Goal: Check status: Check status

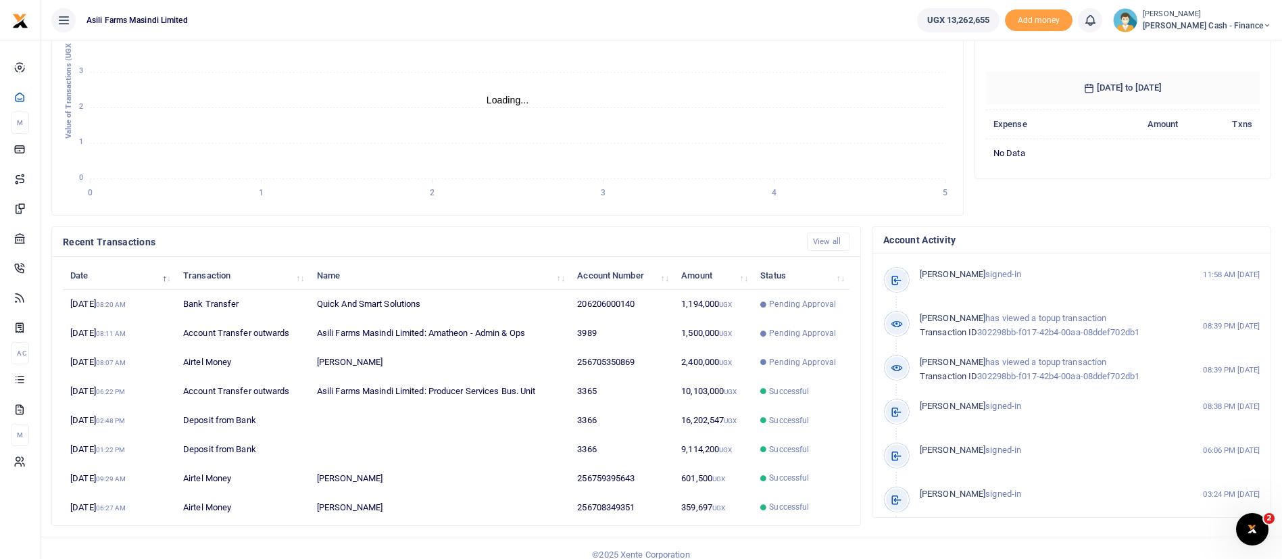
scroll to position [249, 0]
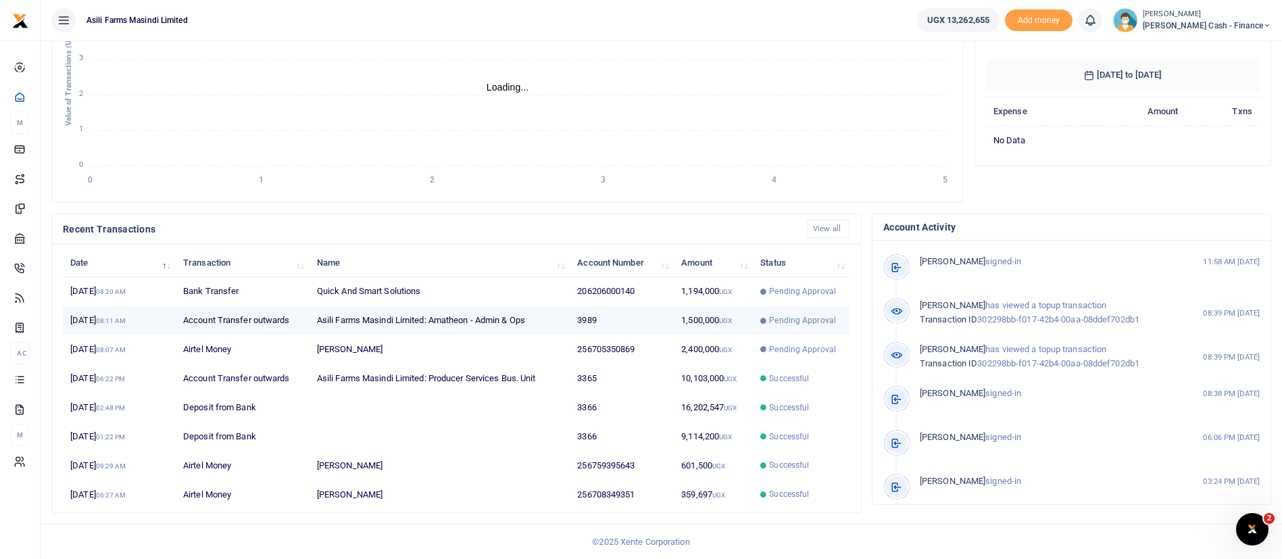
click at [791, 318] on span "Pending Approval" at bounding box center [802, 320] width 67 height 12
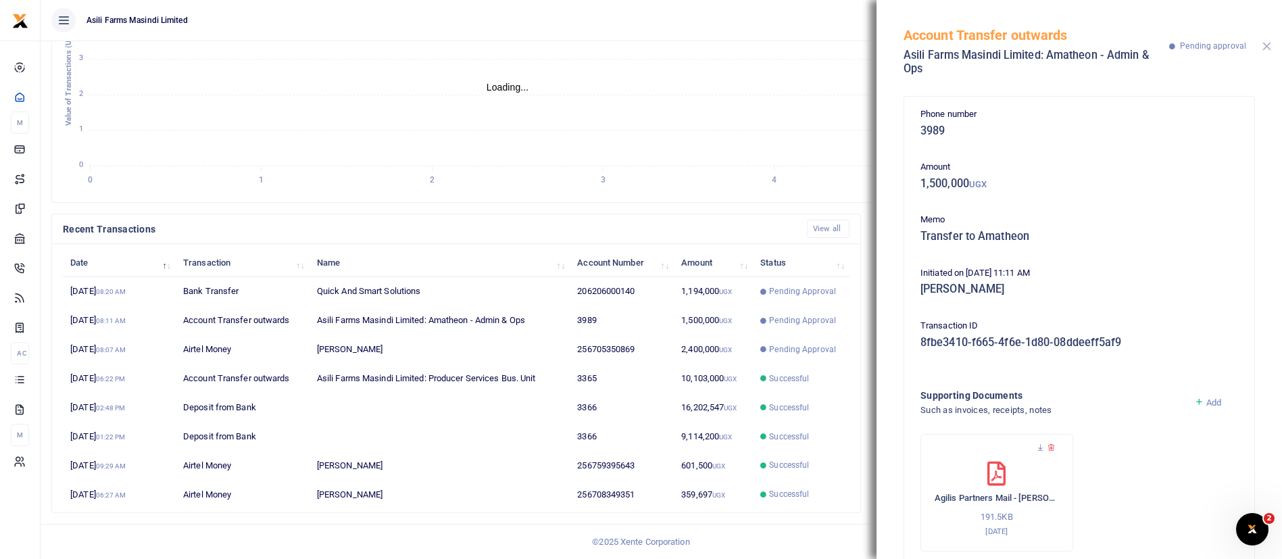
click at [1268, 47] on button "Close" at bounding box center [1266, 46] width 9 height 9
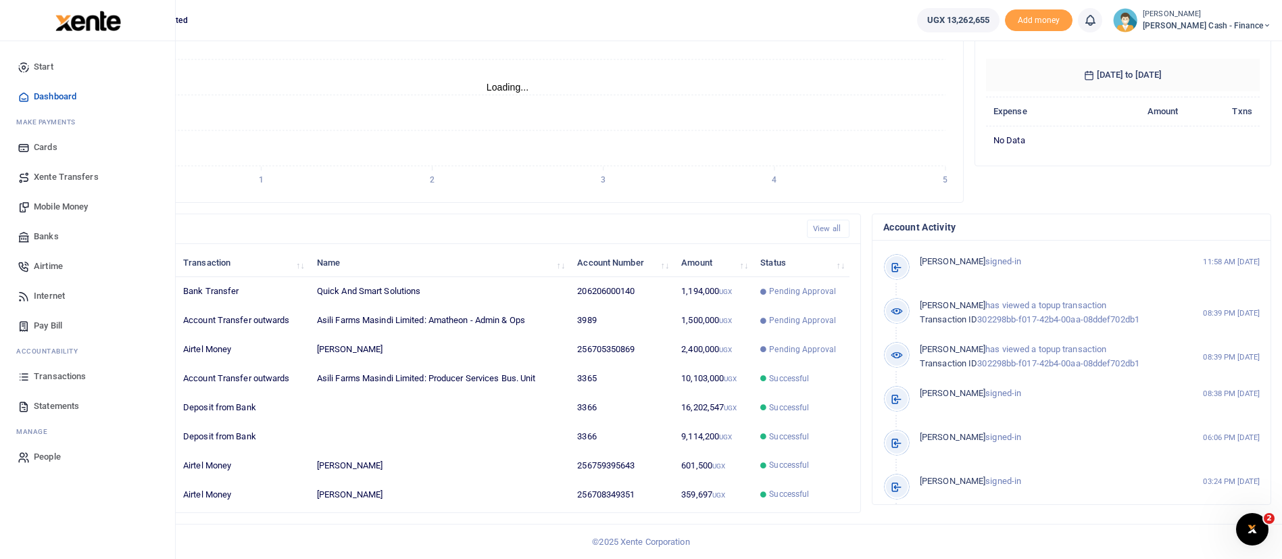
click at [62, 377] on span "Transactions" at bounding box center [60, 377] width 52 height 14
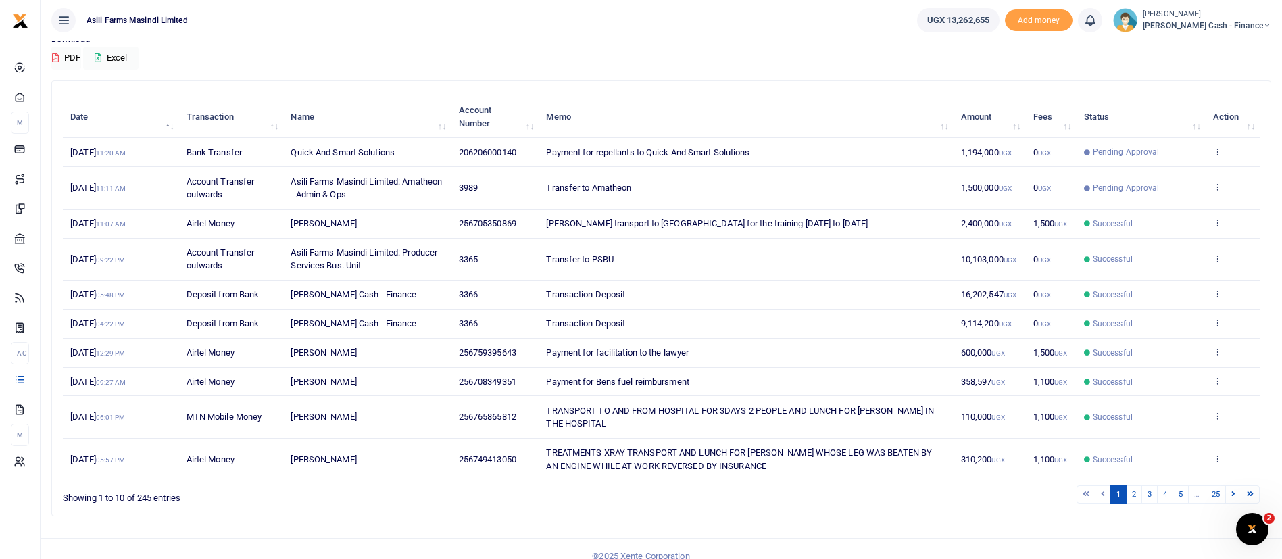
scroll to position [128, 0]
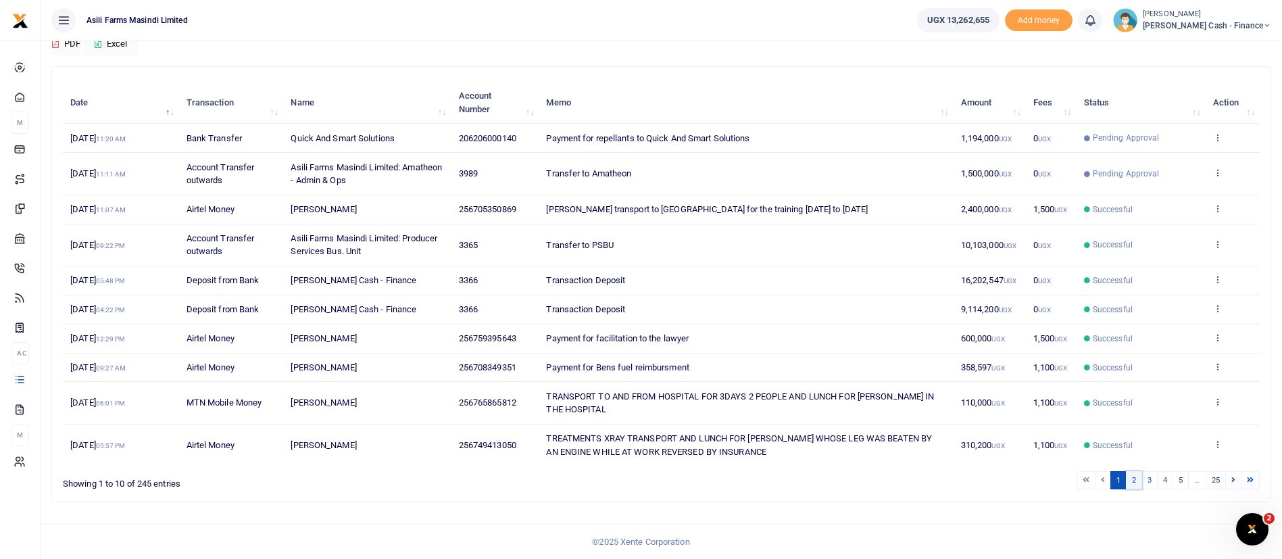
click at [1134, 476] on link "2" at bounding box center [1134, 480] width 16 height 18
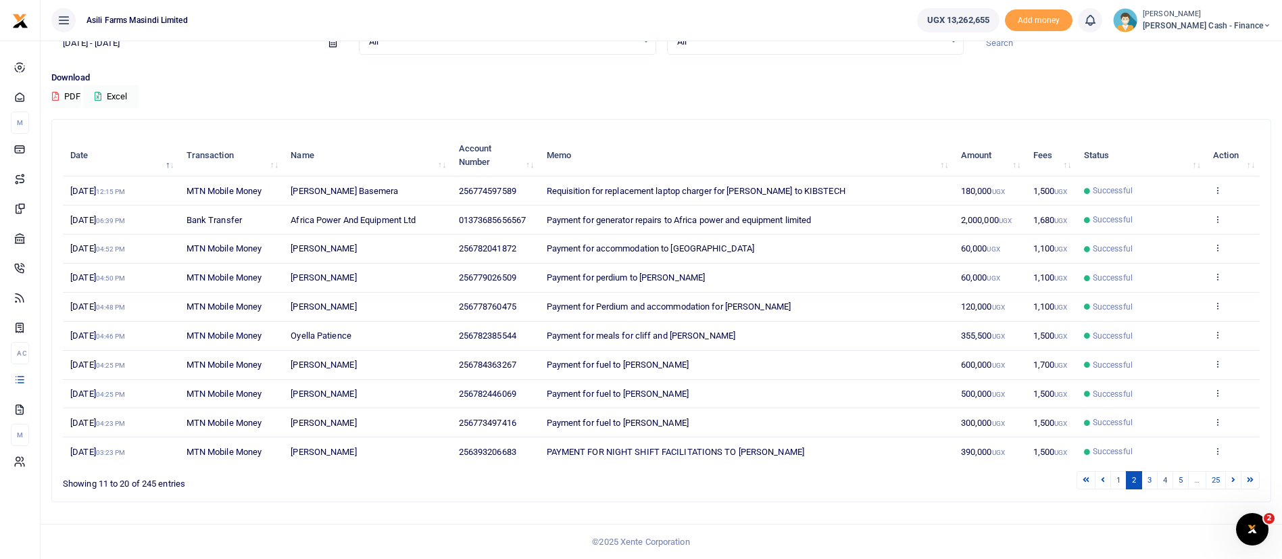
scroll to position [76, 0]
click at [1152, 480] on link "3" at bounding box center [1149, 480] width 16 height 18
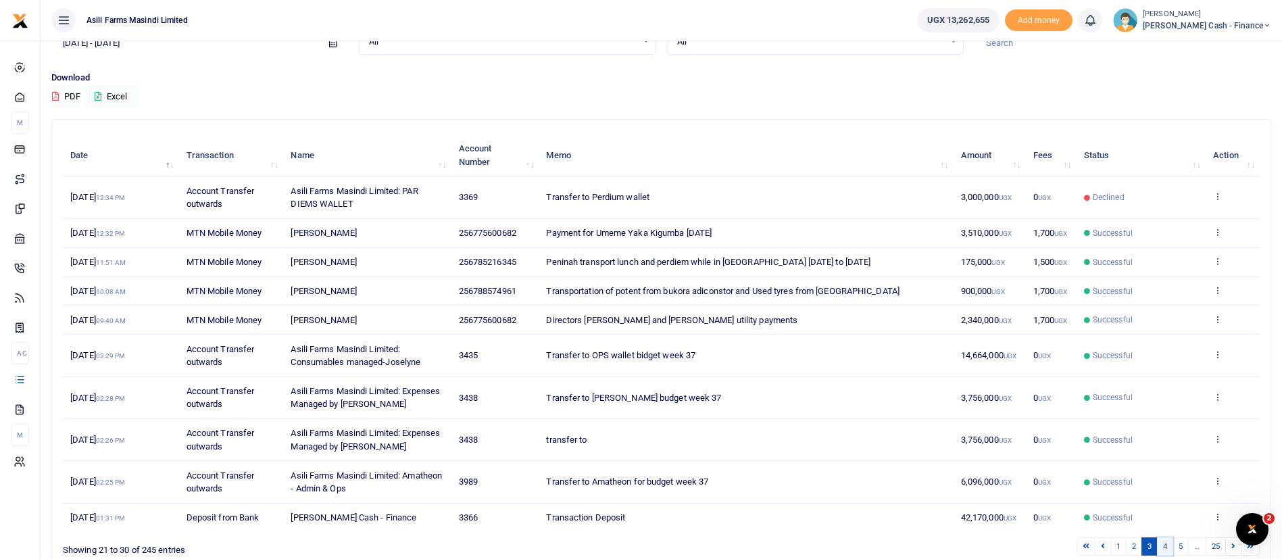
click at [1169, 547] on link "4" at bounding box center [1165, 546] width 16 height 18
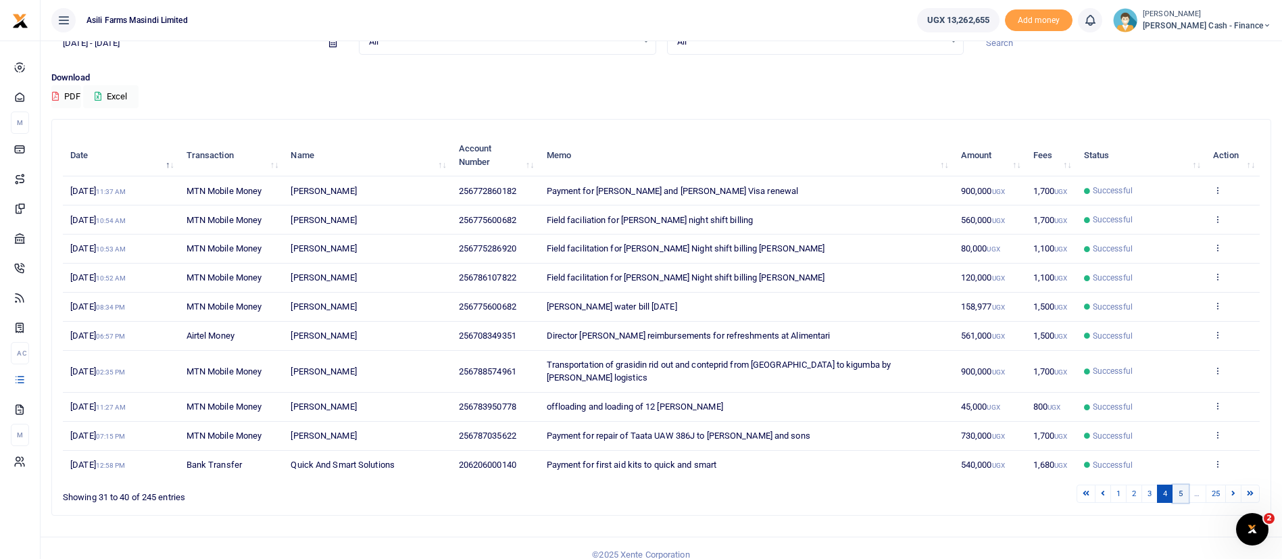
click at [1184, 484] on link "5" at bounding box center [1180, 493] width 16 height 18
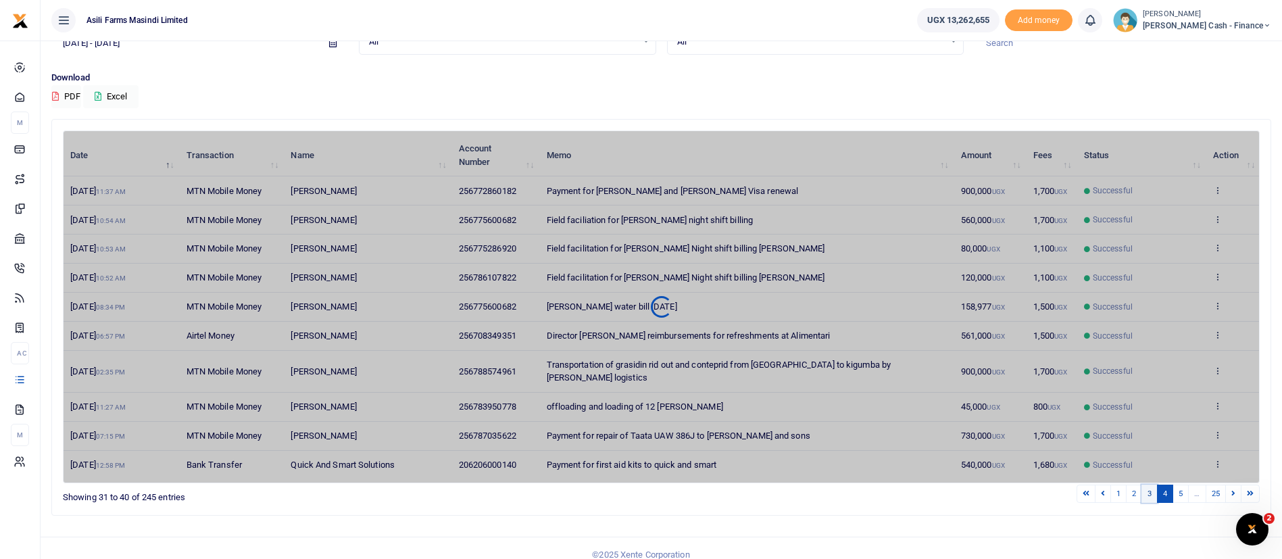
click at [1147, 484] on link "3" at bounding box center [1149, 493] width 16 height 18
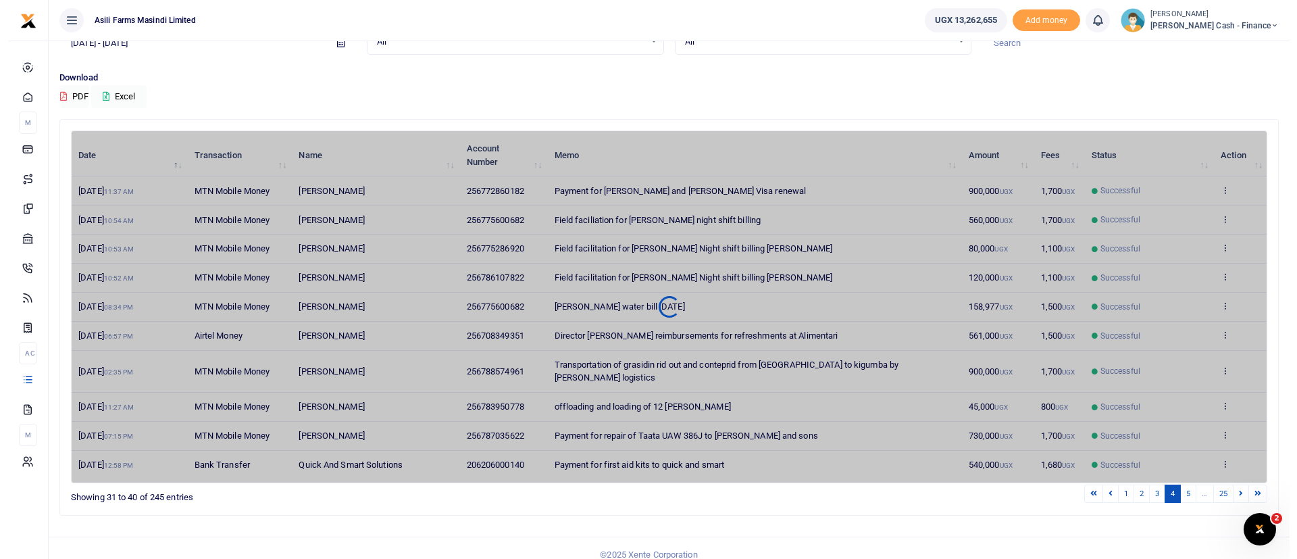
scroll to position [0, 0]
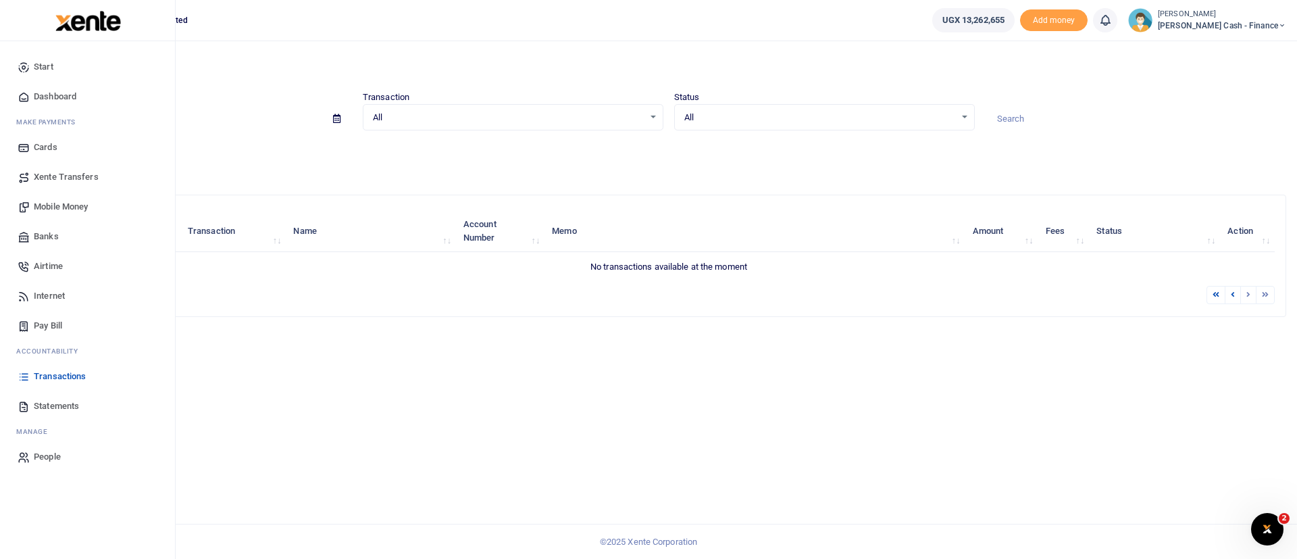
click at [71, 20] on img at bounding box center [88, 21] width 66 height 20
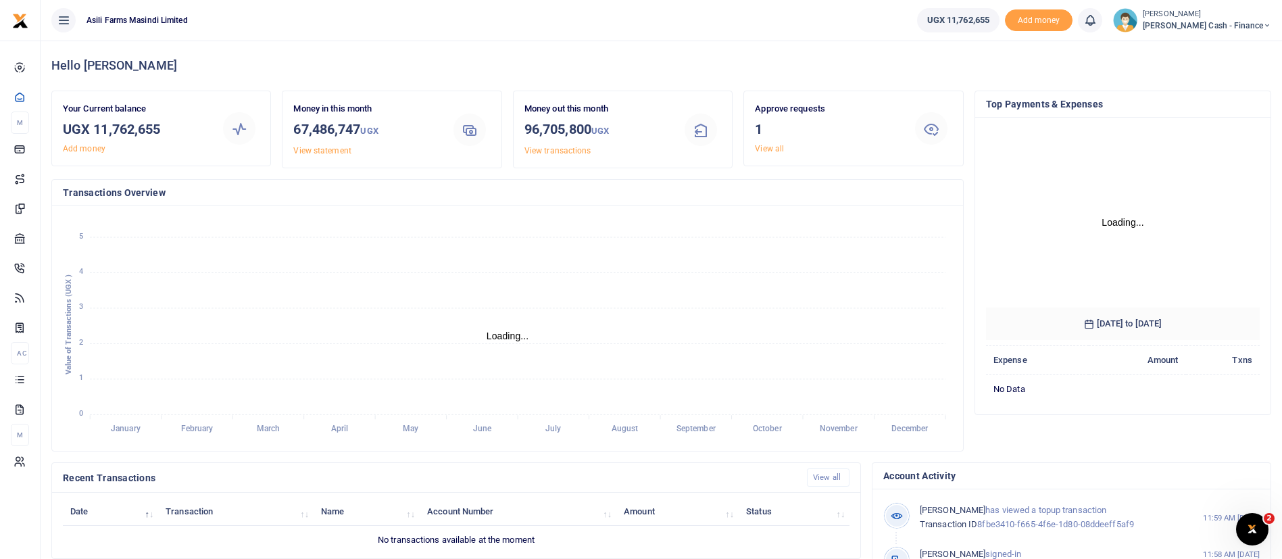
scroll to position [241, 0]
